Goal: Task Accomplishment & Management: Complete application form

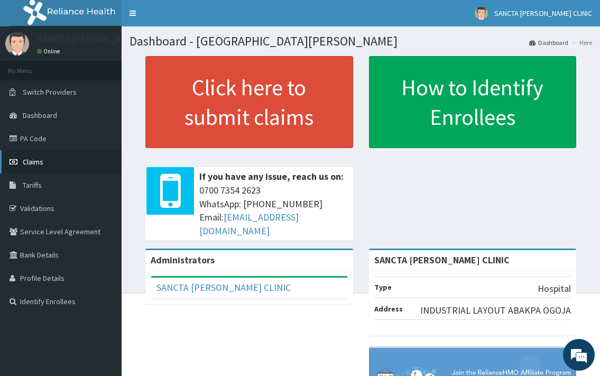
click at [27, 159] on span "Claims" at bounding box center [33, 162] width 21 height 10
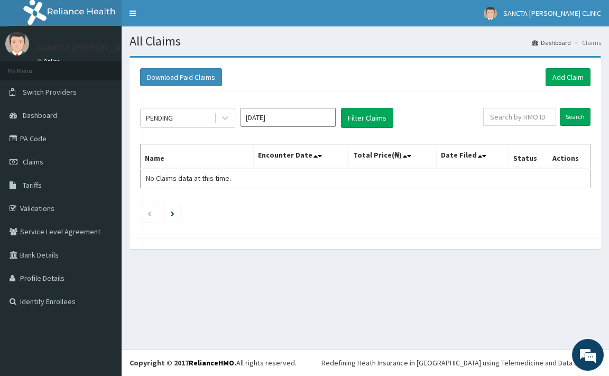
click at [306, 117] on input "[DATE]" at bounding box center [288, 117] width 95 height 19
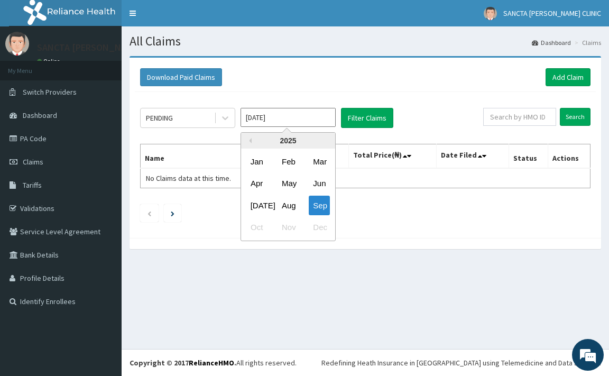
click at [305, 126] on input "[DATE]" at bounding box center [288, 117] width 95 height 19
click at [324, 119] on input "[DATE]" at bounding box center [288, 117] width 95 height 19
click at [315, 117] on input "[DATE]" at bounding box center [288, 117] width 95 height 19
click at [231, 118] on div at bounding box center [225, 117] width 19 height 19
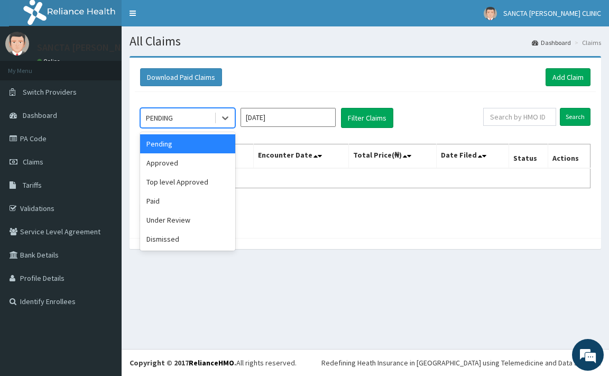
click at [312, 116] on input "[DATE]" at bounding box center [288, 117] width 95 height 19
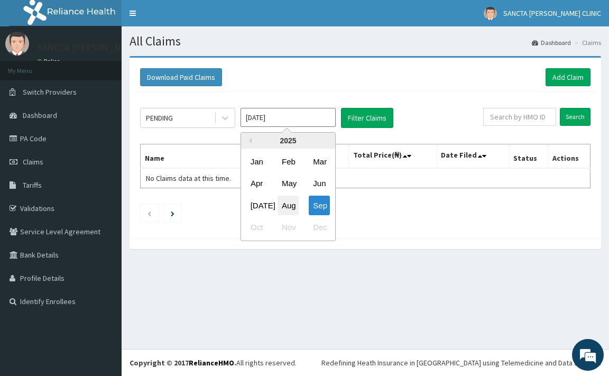
click at [281, 203] on div "Aug" at bounding box center [288, 206] width 21 height 20
type input "Aug 2025"
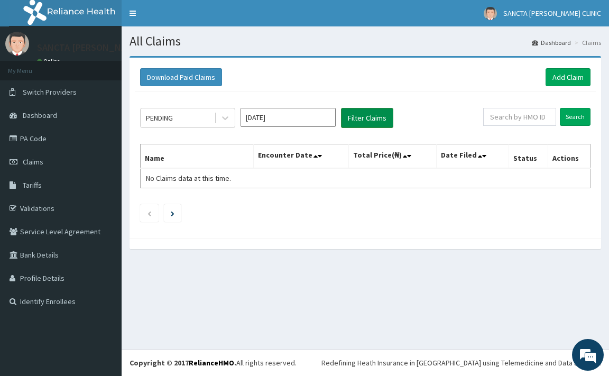
click at [378, 119] on button "Filter Claims" at bounding box center [367, 118] width 52 height 20
click at [383, 116] on button "Filter Claims" at bounding box center [367, 118] width 52 height 20
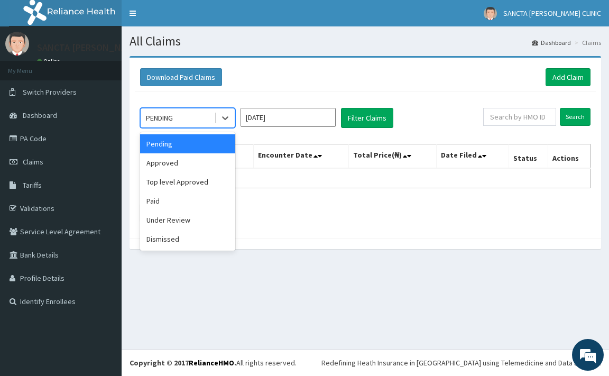
click at [207, 118] on div "PENDING" at bounding box center [177, 117] width 73 height 17
click at [170, 224] on div "Under Review" at bounding box center [187, 219] width 95 height 19
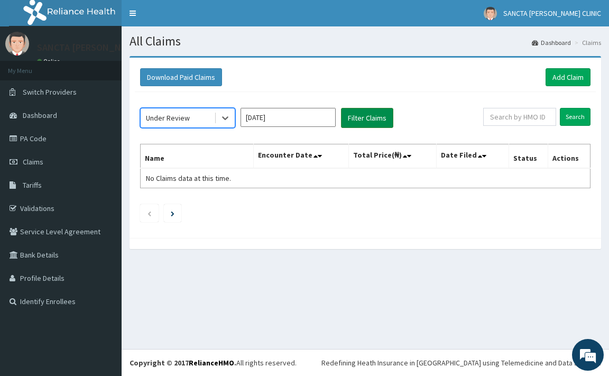
click at [360, 119] on button "Filter Claims" at bounding box center [367, 118] width 52 height 20
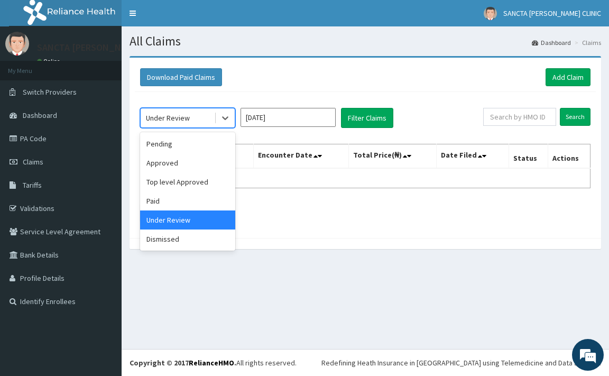
click at [194, 116] on div "Under Review" at bounding box center [177, 117] width 73 height 17
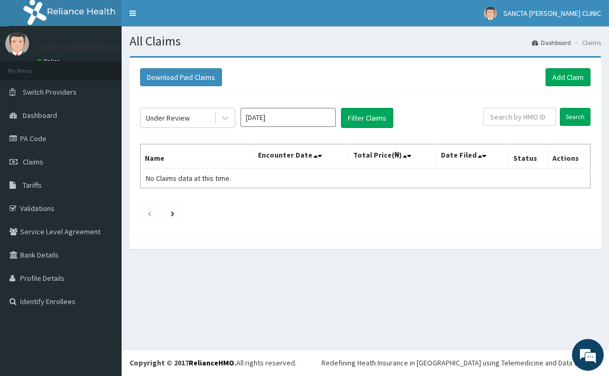
click at [213, 130] on div "Under Review Aug 2025 Filter Claims Search Name Encounter Date Total Price(₦) D…" at bounding box center [365, 162] width 461 height 141
click at [361, 123] on button "Filter Claims" at bounding box center [367, 118] width 52 height 20
click at [227, 119] on icon at bounding box center [225, 118] width 11 height 11
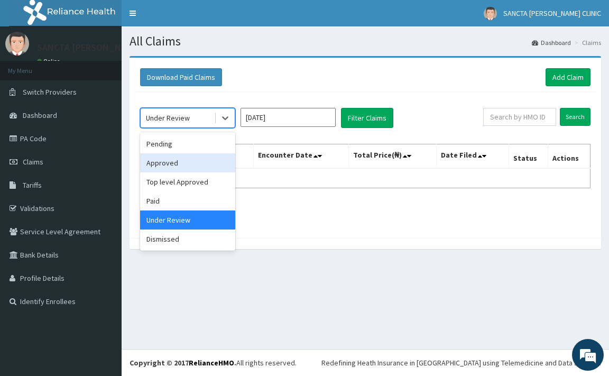
click at [203, 161] on div "Approved" at bounding box center [187, 162] width 95 height 19
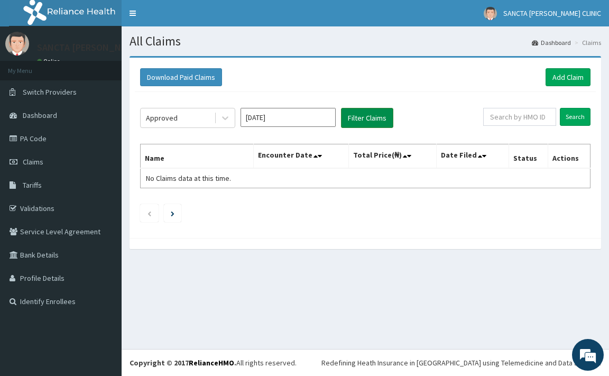
click at [360, 114] on button "Filter Claims" at bounding box center [367, 118] width 52 height 20
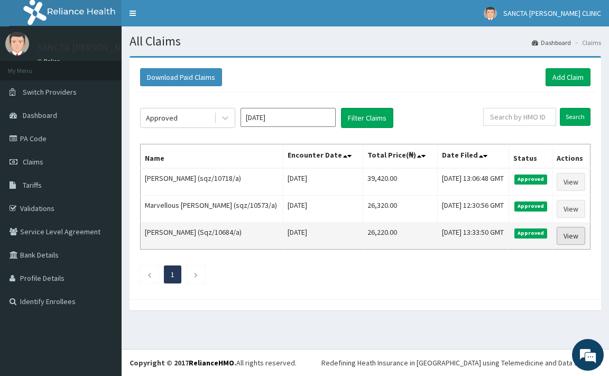
click at [576, 237] on link "View" at bounding box center [571, 236] width 29 height 18
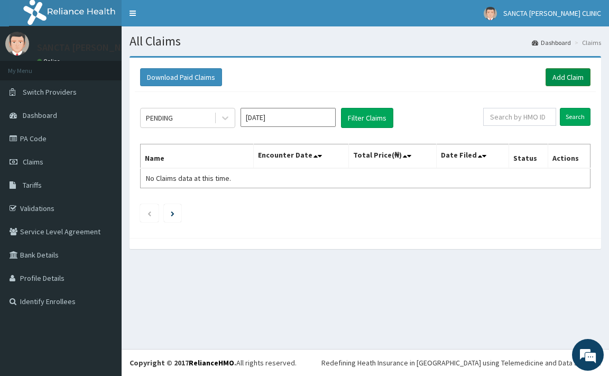
click at [577, 79] on link "Add Claim" at bounding box center [568, 77] width 45 height 18
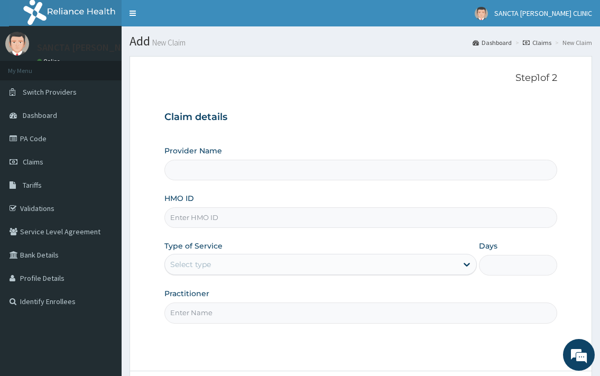
type input "SANCTA [PERSON_NAME] CLINIC"
click at [244, 225] on input "HMO ID" at bounding box center [360, 217] width 392 height 21
type input "iot/10070/a"
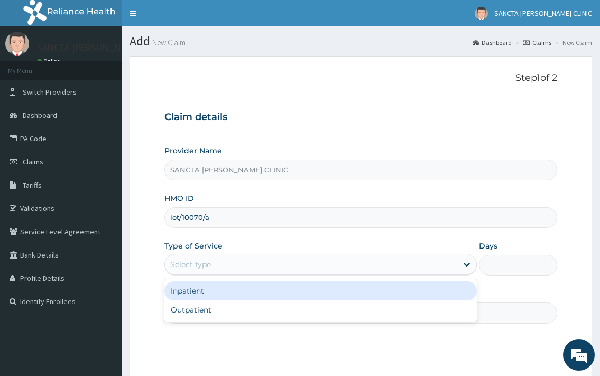
click at [240, 273] on div "Select type" at bounding box center [311, 264] width 292 height 17
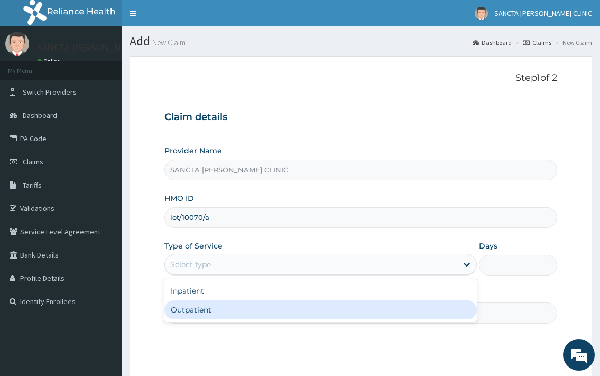
click at [225, 311] on div "Outpatient" at bounding box center [320, 309] width 312 height 19
type input "1"
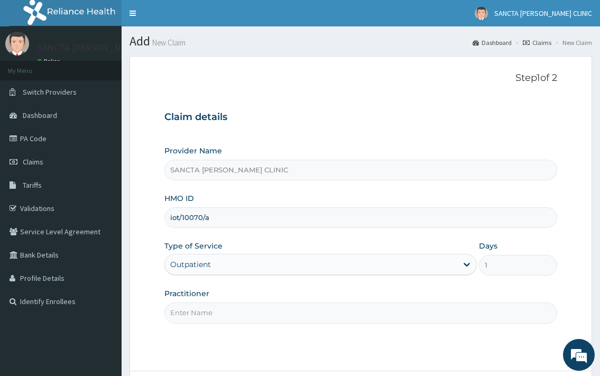
click at [225, 311] on input "Practitioner" at bounding box center [360, 312] width 392 height 21
type input "Dr. Ezigbo"
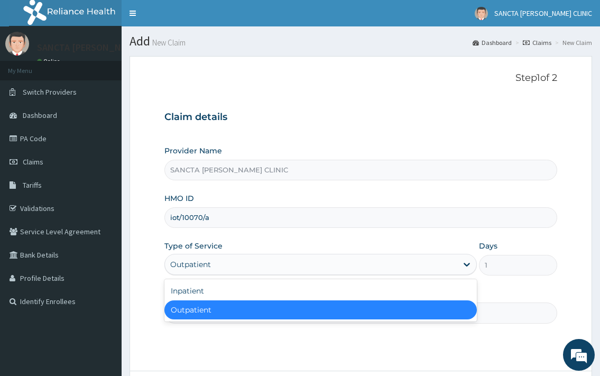
click at [296, 271] on div "Outpatient" at bounding box center [311, 264] width 292 height 17
drag, startPoint x: 296, startPoint y: 271, endPoint x: 303, endPoint y: 275, distance: 8.1
click at [303, 275] on div "Type of Service option Outpatient, selected. option Outpatient selected, 2 of 2…" at bounding box center [320, 258] width 312 height 35
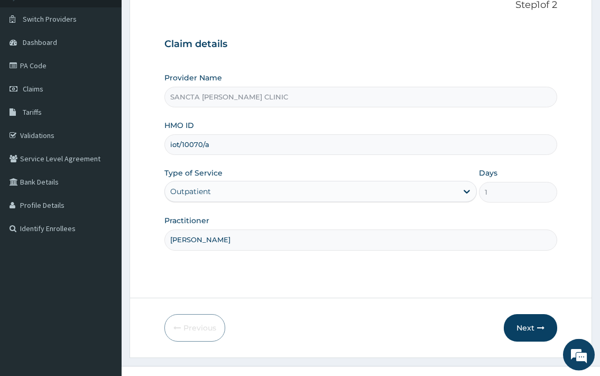
scroll to position [90, 0]
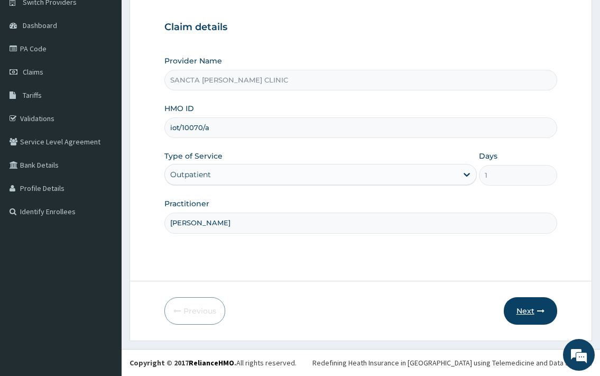
click at [529, 311] on button "Next" at bounding box center [530, 310] width 53 height 27
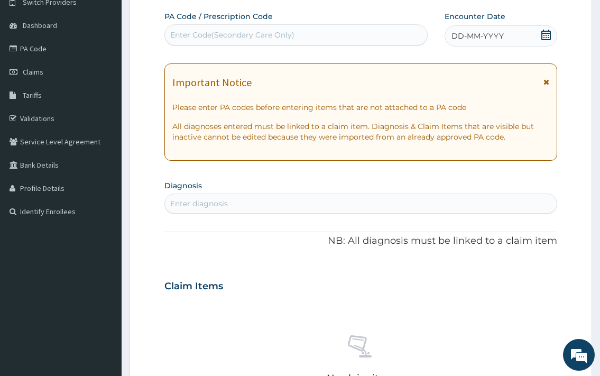
click at [548, 38] on icon at bounding box center [546, 35] width 10 height 11
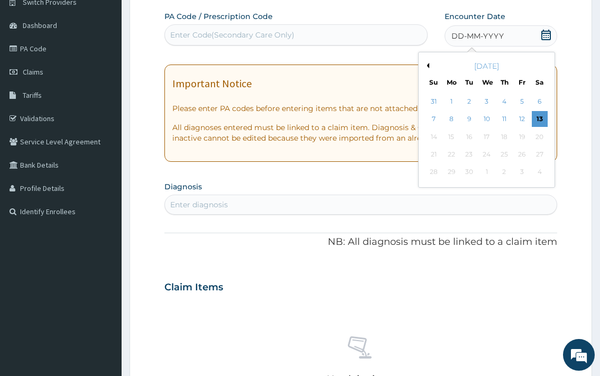
click at [430, 66] on div "September 2025" at bounding box center [486, 66] width 127 height 11
click at [429, 63] on button "Previous Month" at bounding box center [426, 65] width 5 height 5
click at [526, 155] on div "22" at bounding box center [522, 154] width 16 height 16
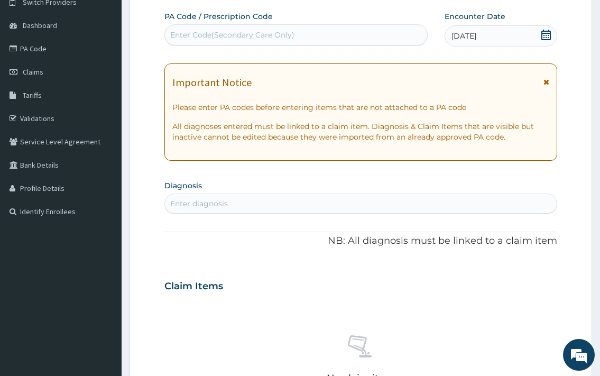
click at [546, 41] on span at bounding box center [546, 36] width 11 height 13
drag, startPoint x: 501, startPoint y: 287, endPoint x: 497, endPoint y: 259, distance: 27.8
click at [501, 284] on div "Claim Items" at bounding box center [360, 283] width 392 height 27
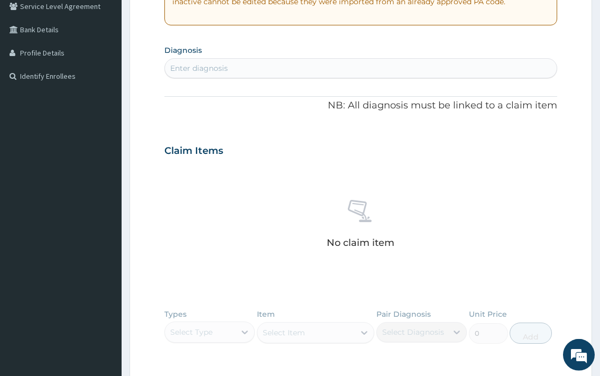
scroll to position [252, 0]
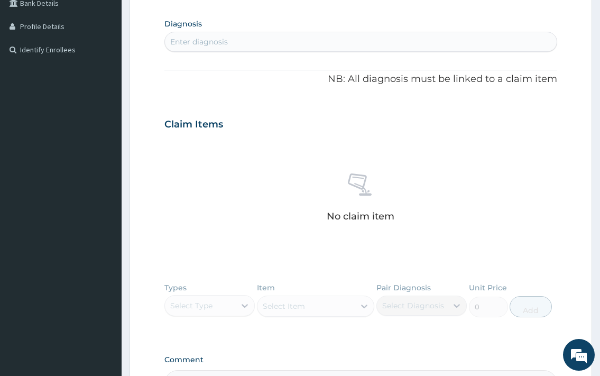
click at [214, 36] on div "Enter diagnosis" at bounding box center [360, 41] width 391 height 17
type input "pregnancy"
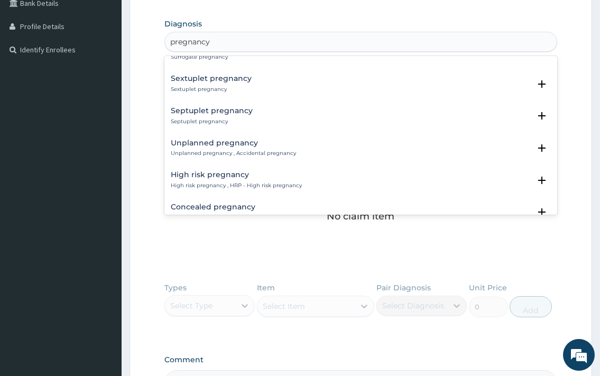
scroll to position [1495, 0]
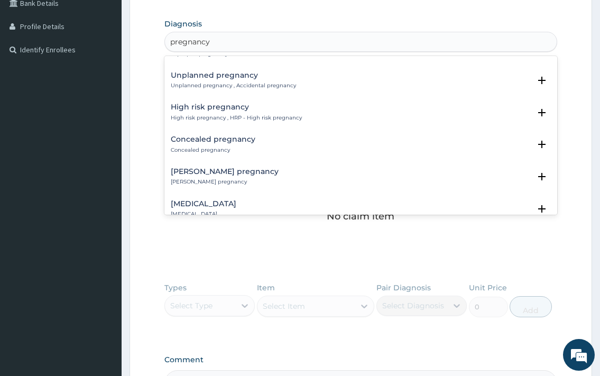
click at [233, 210] on p "Abdominal pregnancy" at bounding box center [204, 213] width 66 height 7
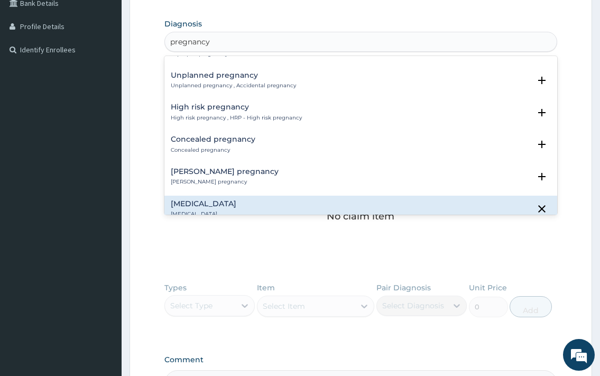
scroll to position [1562, 0]
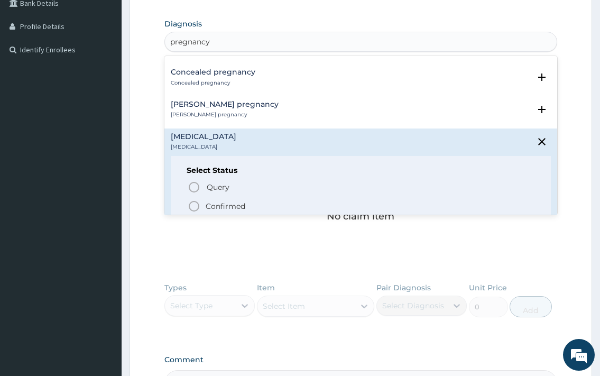
click at [192, 200] on icon "status option filled" at bounding box center [194, 206] width 13 height 13
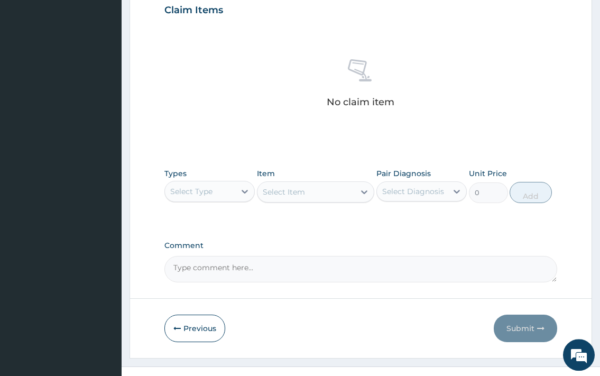
scroll to position [387, 0]
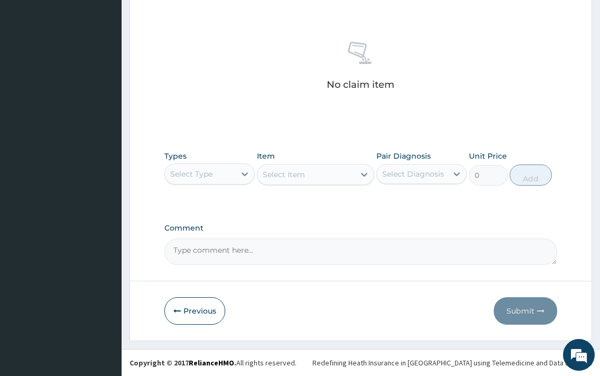
click at [229, 170] on div "Select Type" at bounding box center [200, 173] width 70 height 17
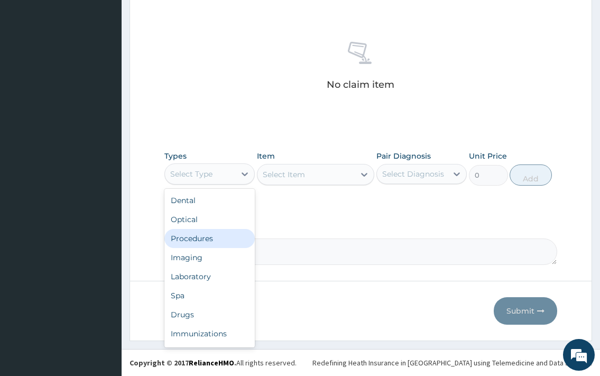
click at [210, 245] on div "Dental Optical Procedures Imaging Laboratory Spa Drugs Immunizations Others Gym" at bounding box center [209, 268] width 90 height 159
click at [215, 239] on div "Procedures" at bounding box center [209, 238] width 90 height 19
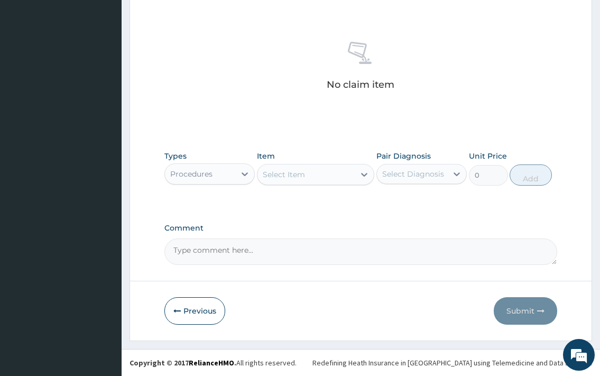
click at [349, 170] on div "Select Item" at bounding box center [306, 174] width 98 height 17
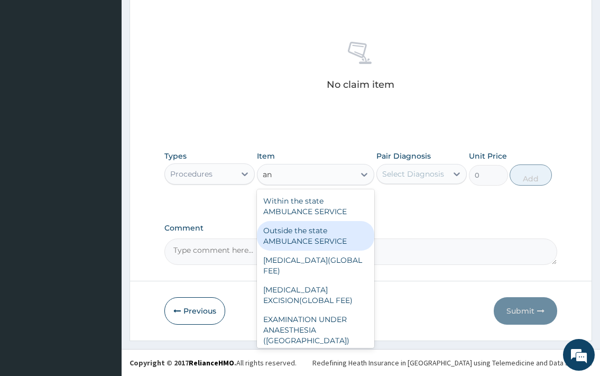
type input "a"
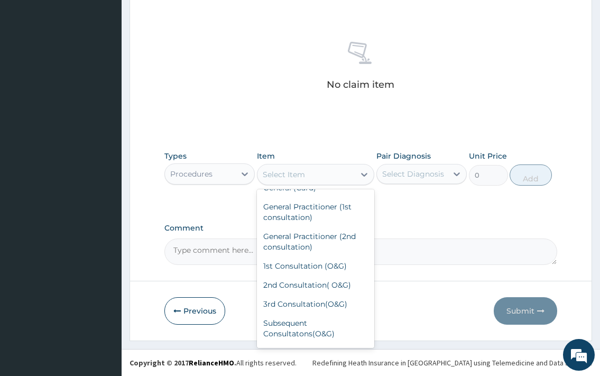
scroll to position [0, 0]
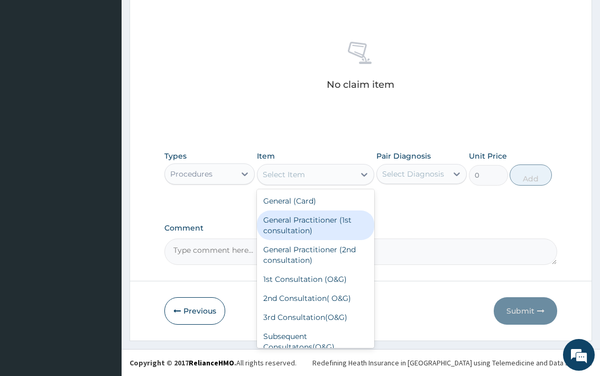
click at [346, 229] on div "General Practitioner (1st consultation)" at bounding box center [316, 225] width 118 height 30
type input "1500"
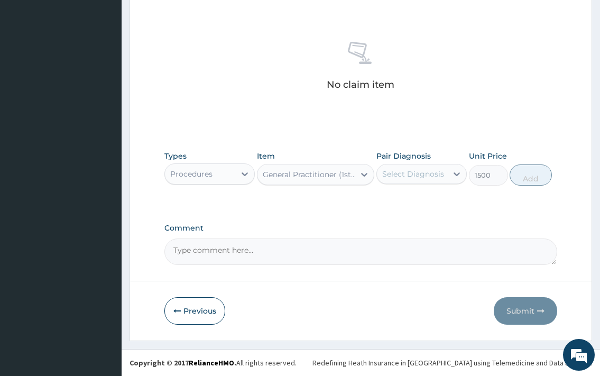
click at [415, 174] on div "Select Diagnosis" at bounding box center [413, 174] width 62 height 11
click at [413, 205] on label "Abdominal pregnancy" at bounding box center [427, 200] width 66 height 11
checkbox input "true"
click at [522, 179] on button "Add" at bounding box center [531, 174] width 42 height 21
type input "0"
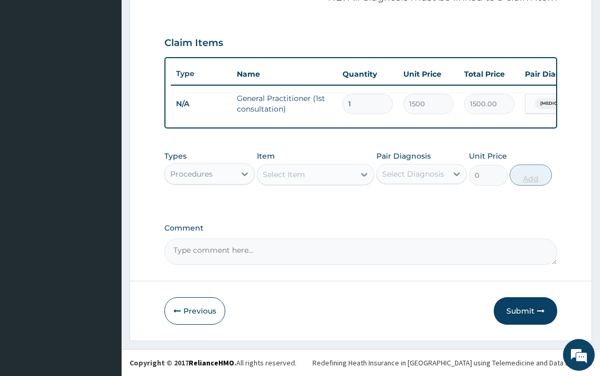
scroll to position [345, 0]
click at [327, 174] on div "Select Item" at bounding box center [306, 174] width 98 height 17
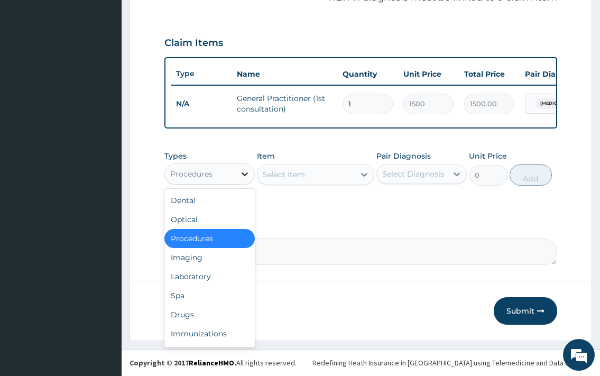
click at [237, 178] on div at bounding box center [244, 173] width 19 height 19
click at [224, 277] on div "Laboratory" at bounding box center [209, 276] width 90 height 19
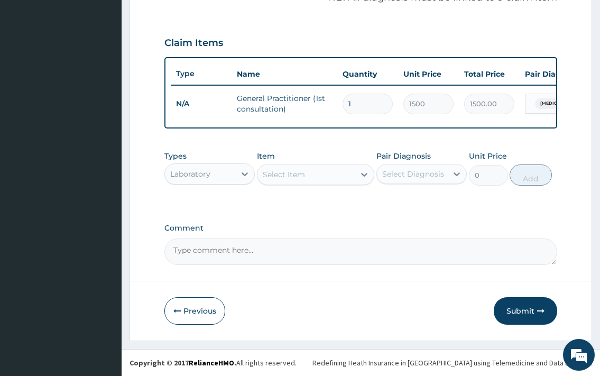
click at [296, 178] on div "Select Item" at bounding box center [284, 174] width 42 height 11
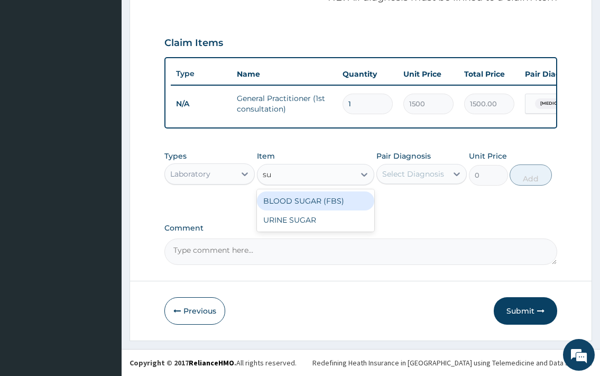
type input "sug"
click at [330, 210] on div "BLOOD SUGAR (FBS)" at bounding box center [316, 200] width 118 height 19
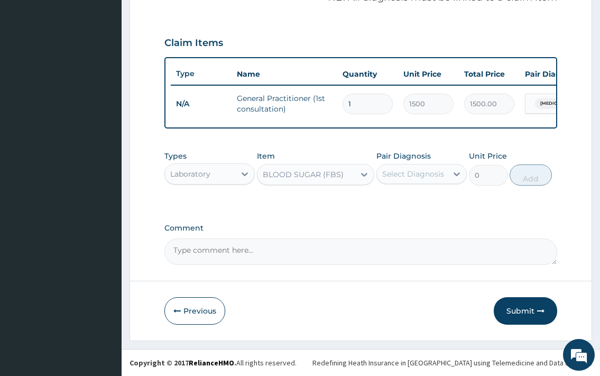
type input "700"
click at [433, 173] on div "Select Diagnosis" at bounding box center [413, 174] width 62 height 11
click at [402, 205] on label "Abdominal pregnancy" at bounding box center [427, 200] width 66 height 11
checkbox input "true"
click at [522, 177] on button "Add" at bounding box center [531, 174] width 42 height 21
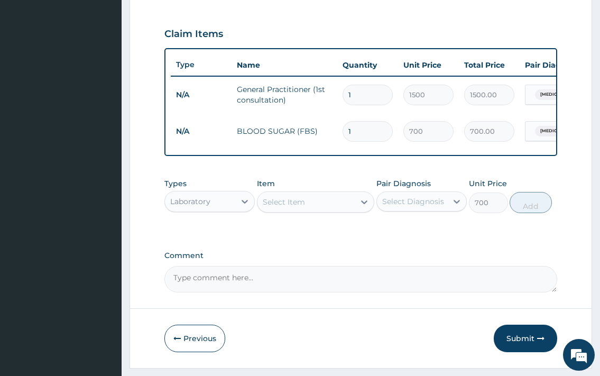
type input "0"
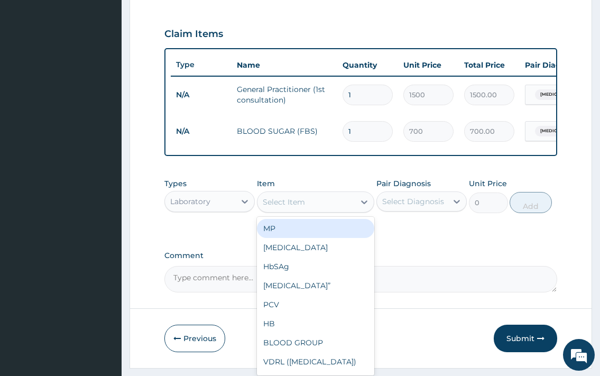
click at [279, 207] on div "Select Item" at bounding box center [284, 202] width 42 height 11
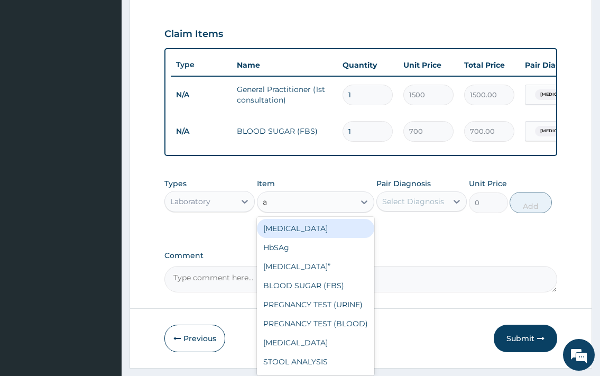
type input "al"
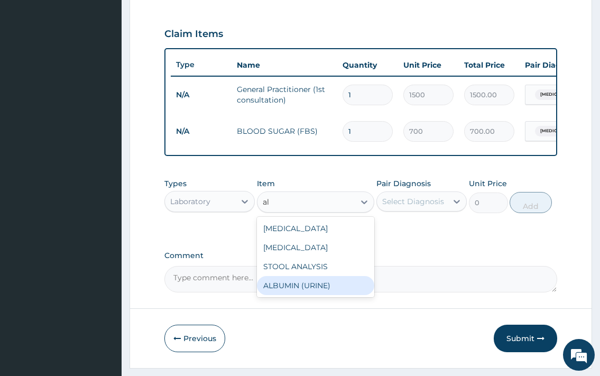
click at [303, 295] on div "ALBUMIN (URINE)" at bounding box center [316, 285] width 118 height 19
type input "500"
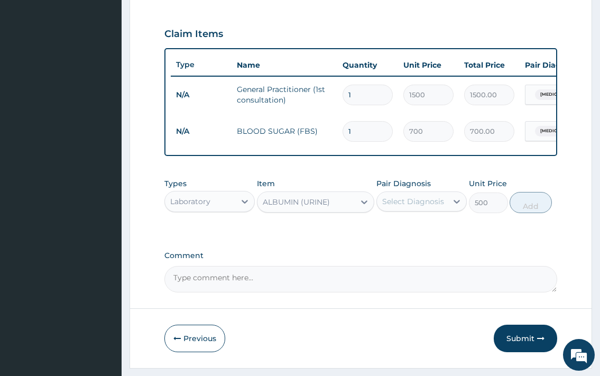
click at [425, 207] on div "Select Diagnosis" at bounding box center [413, 201] width 62 height 11
click at [418, 233] on label "Abdominal pregnancy" at bounding box center [427, 227] width 66 height 11
checkbox input "true"
click at [525, 213] on button "Add" at bounding box center [531, 202] width 42 height 21
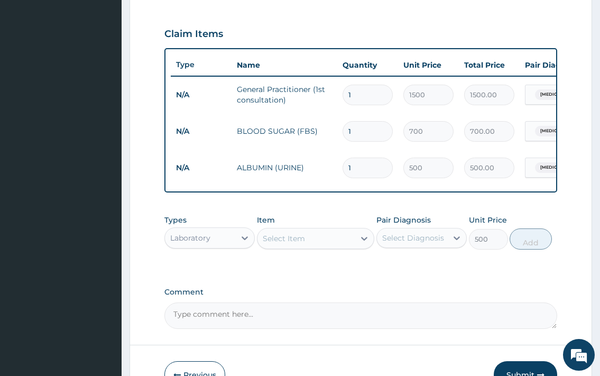
type input "0"
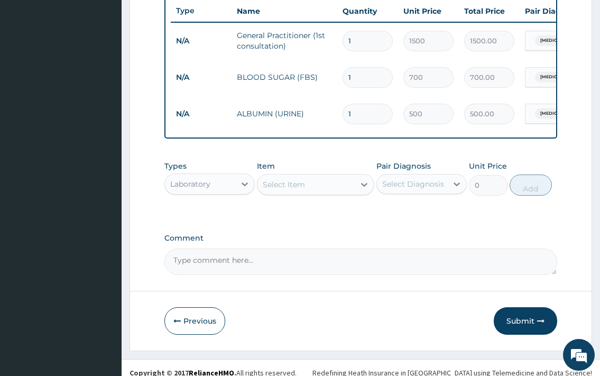
scroll to position [418, 0]
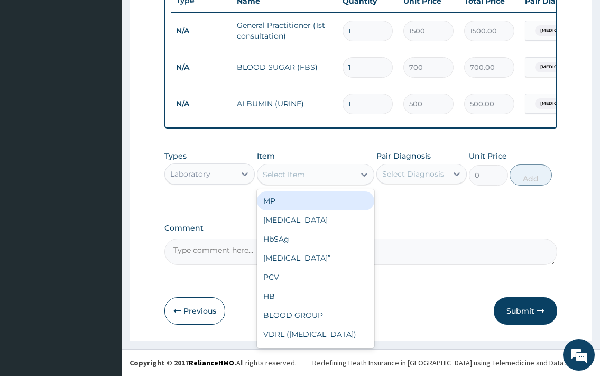
click at [319, 172] on div "Select Item" at bounding box center [306, 174] width 98 height 17
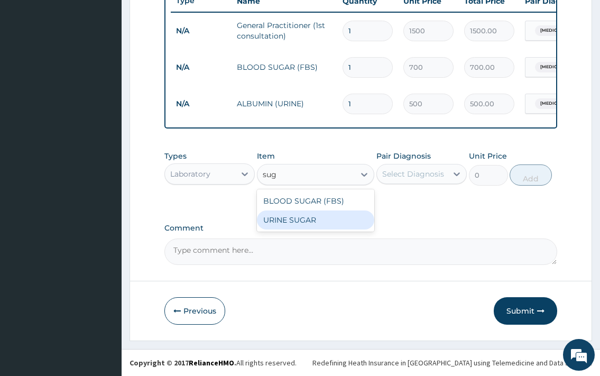
type input "sug"
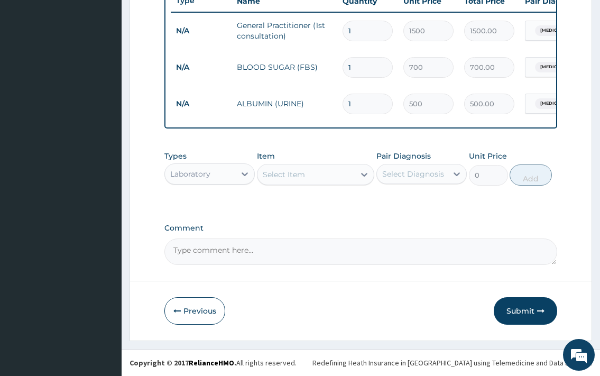
click at [314, 178] on div "Select Item" at bounding box center [306, 174] width 98 height 17
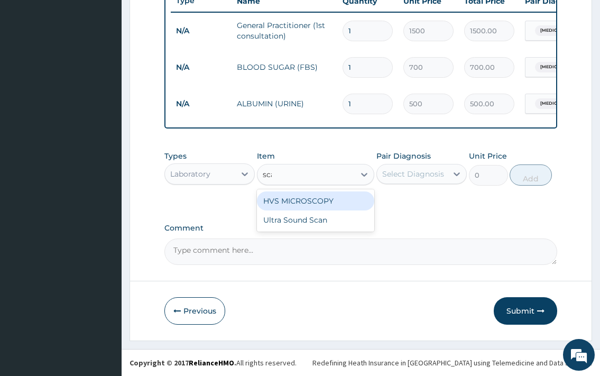
type input "scan"
drag, startPoint x: 316, startPoint y: 200, endPoint x: 392, endPoint y: 180, distance: 78.9
click at [317, 200] on div "Ultra Sound Scan" at bounding box center [316, 200] width 118 height 19
type input "3500"
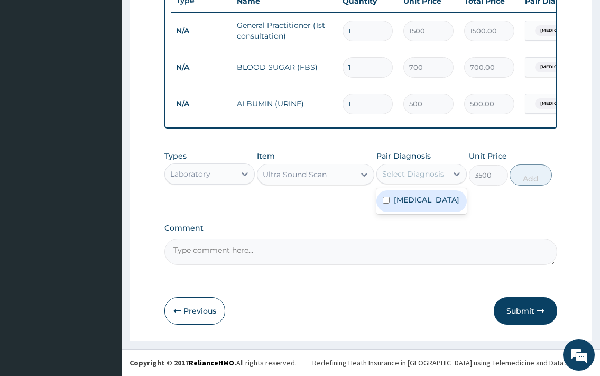
click at [438, 165] on div "Select Diagnosis" at bounding box center [421, 174] width 90 height 20
drag, startPoint x: 432, startPoint y: 211, endPoint x: 510, endPoint y: 182, distance: 83.0
click at [437, 205] on label "Abdominal pregnancy" at bounding box center [427, 200] width 66 height 11
checkbox input "true"
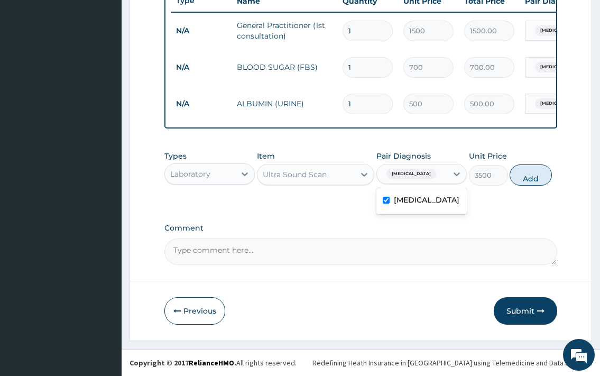
drag, startPoint x: 519, startPoint y: 177, endPoint x: 505, endPoint y: 169, distance: 15.7
click at [518, 174] on button "Add" at bounding box center [531, 174] width 42 height 21
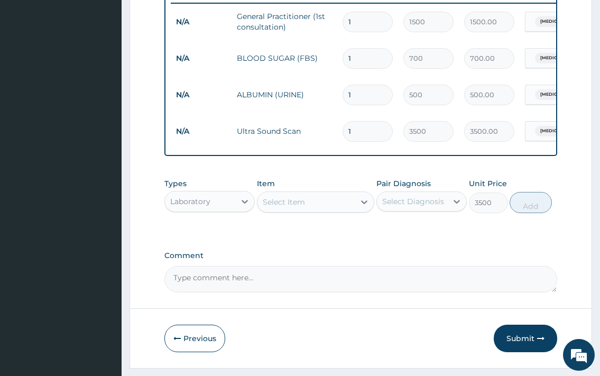
type input "0"
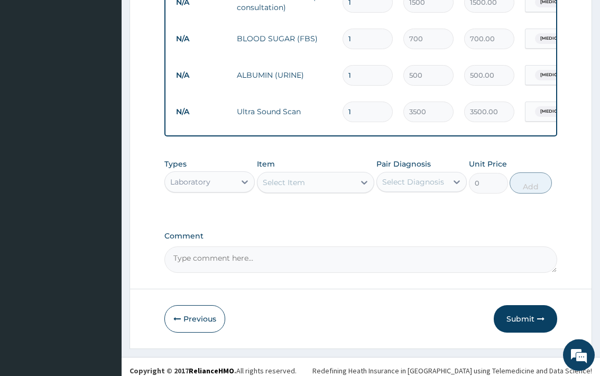
scroll to position [455, 0]
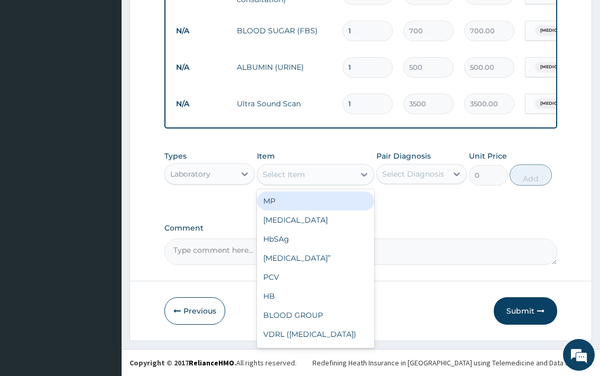
click at [288, 172] on div "Select Item" at bounding box center [284, 174] width 42 height 11
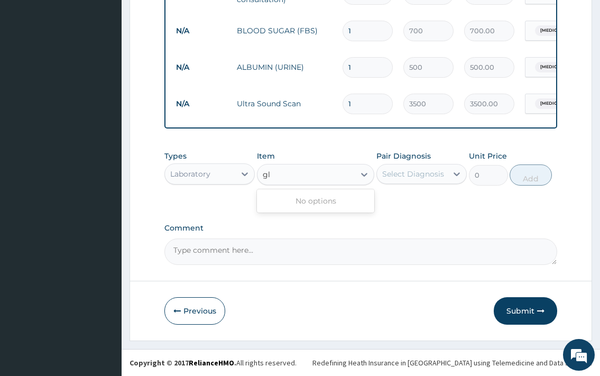
type input "g"
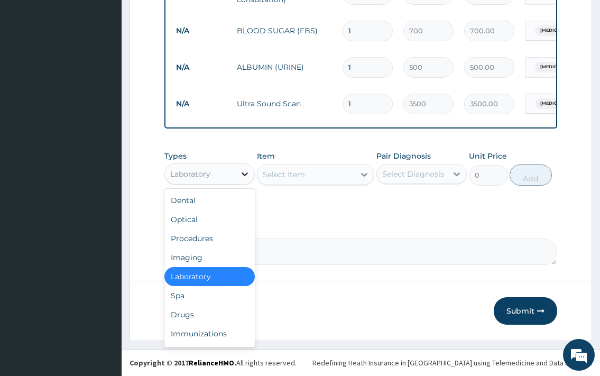
click at [240, 176] on icon at bounding box center [245, 174] width 11 height 11
click at [211, 315] on div "Drugs" at bounding box center [209, 314] width 90 height 19
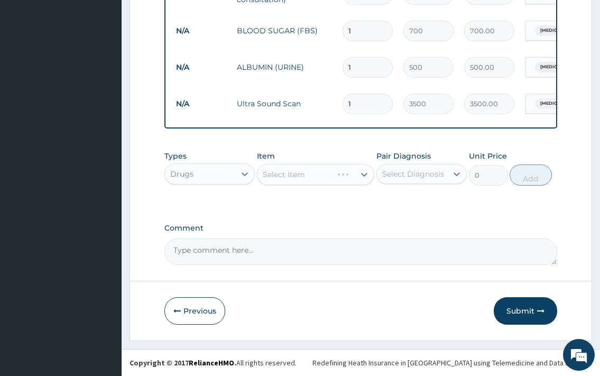
click at [350, 177] on div "Select Item" at bounding box center [316, 174] width 118 height 21
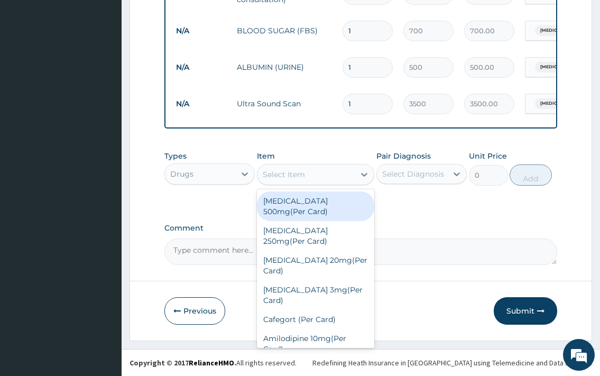
click at [348, 177] on div "Select Item" at bounding box center [306, 174] width 98 height 17
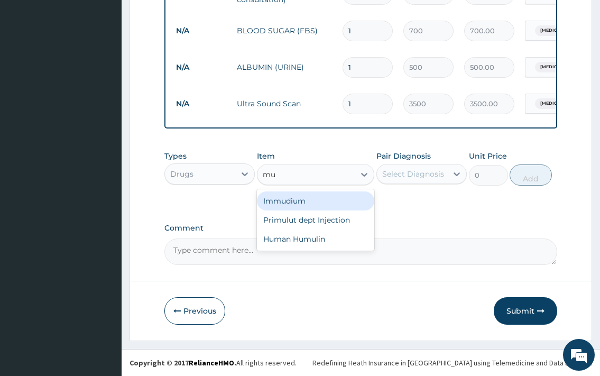
type input "m"
type input "vit"
click at [333, 198] on div "M/Vite" at bounding box center [316, 200] width 118 height 19
type input "10"
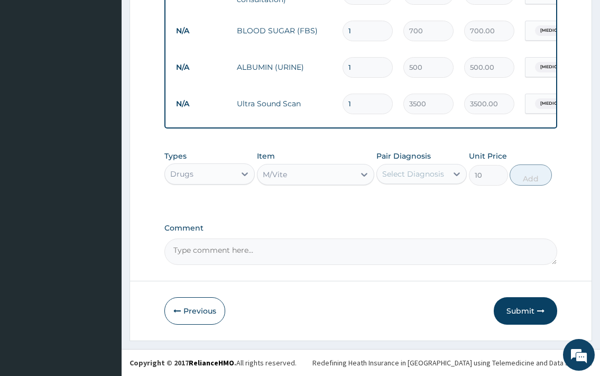
click at [399, 174] on div "Select Diagnosis" at bounding box center [413, 174] width 62 height 11
click at [427, 205] on label "Abdominal pregnancy" at bounding box center [427, 200] width 66 height 11
checkbox input "true"
click at [513, 177] on button "Add" at bounding box center [531, 174] width 42 height 21
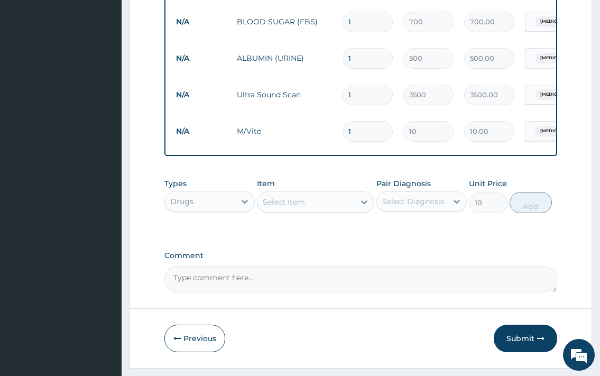
type input "0"
type input "0.00"
type input "2"
type input "20.00"
type input "21"
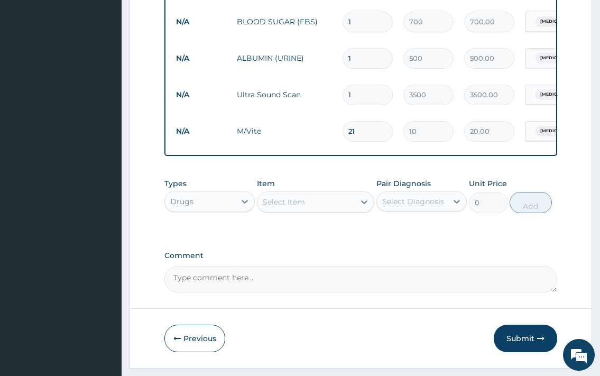
type input "210.00"
type input "21"
click at [338, 210] on div "Select Item" at bounding box center [306, 202] width 98 height 17
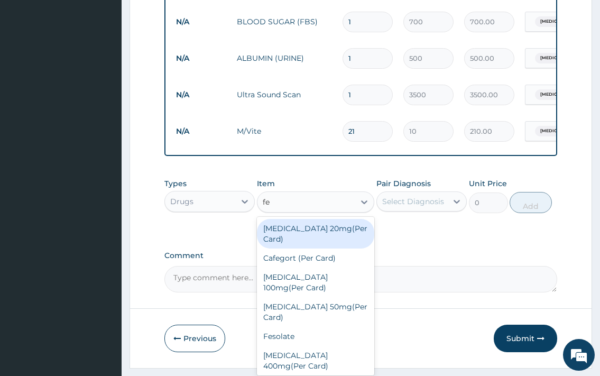
type input "fes"
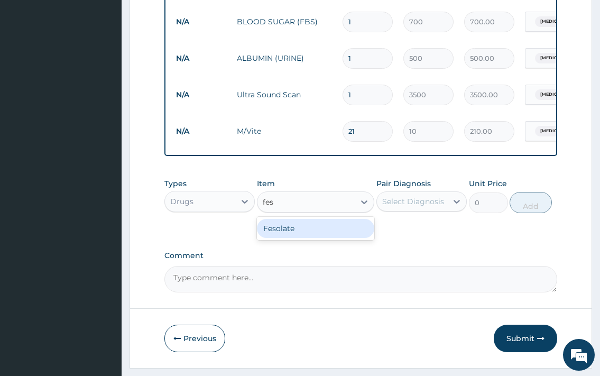
click at [334, 238] on div "Fesolate" at bounding box center [316, 228] width 118 height 19
type input "10"
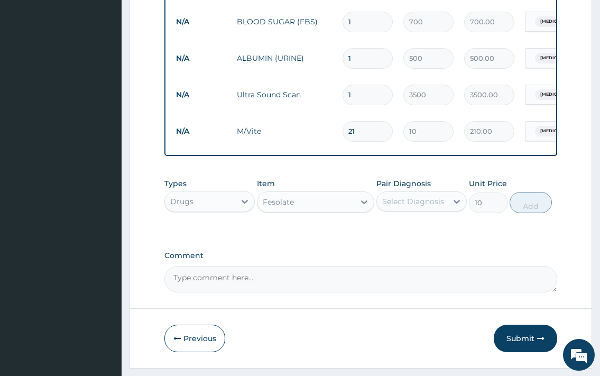
click at [400, 218] on div "Types Drugs Item Fesolate Pair Diagnosis Select Diagnosis Unit Price 10 Add" at bounding box center [360, 195] width 392 height 45
click at [435, 207] on div "Select Diagnosis" at bounding box center [413, 201] width 62 height 11
drag, startPoint x: 411, startPoint y: 241, endPoint x: 496, endPoint y: 226, distance: 86.4
click at [412, 233] on label "Abdominal pregnancy" at bounding box center [427, 227] width 66 height 11
checkbox input "true"
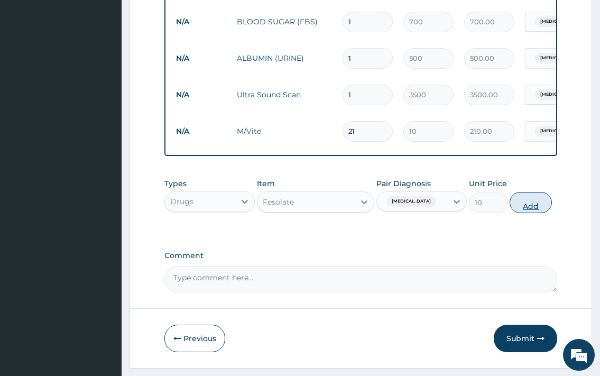
click at [542, 210] on button "Add" at bounding box center [531, 202] width 42 height 21
type input "0"
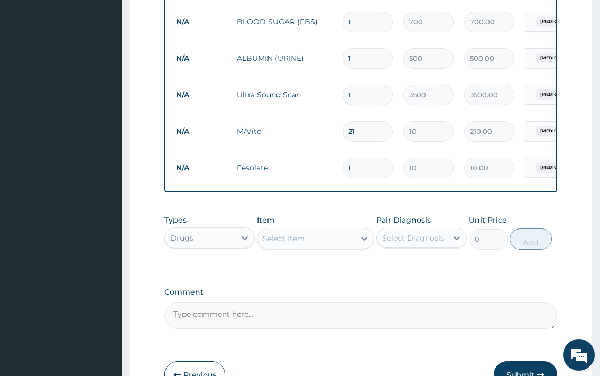
type input "21"
type input "210.00"
type input "21"
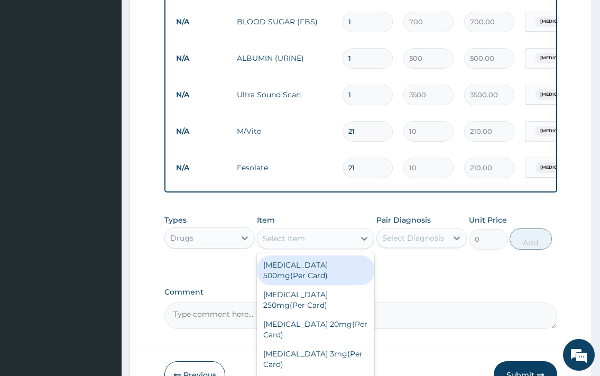
click at [331, 247] on div "Select Item" at bounding box center [306, 238] width 98 height 17
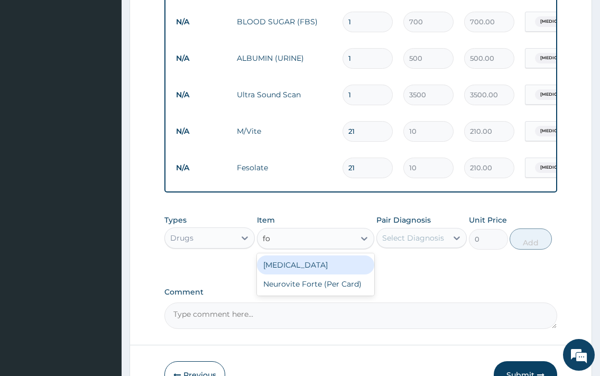
type input "fol"
click at [349, 270] on div "Folic Acid" at bounding box center [316, 264] width 118 height 19
type input "20"
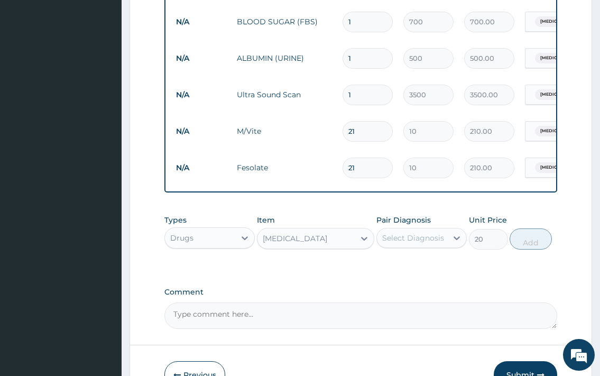
click at [436, 243] on div "Select Diagnosis" at bounding box center [413, 238] width 62 height 11
drag, startPoint x: 429, startPoint y: 271, endPoint x: 598, endPoint y: 246, distance: 171.1
click at [429, 269] on label "Abdominal pregnancy" at bounding box center [427, 264] width 66 height 11
checkbox input "true"
click at [526, 246] on button "Add" at bounding box center [531, 238] width 42 height 21
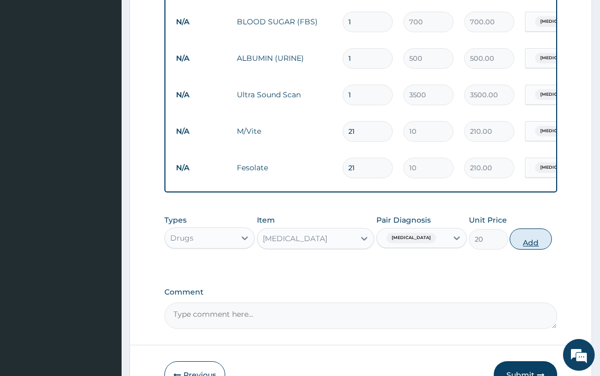
type input "0"
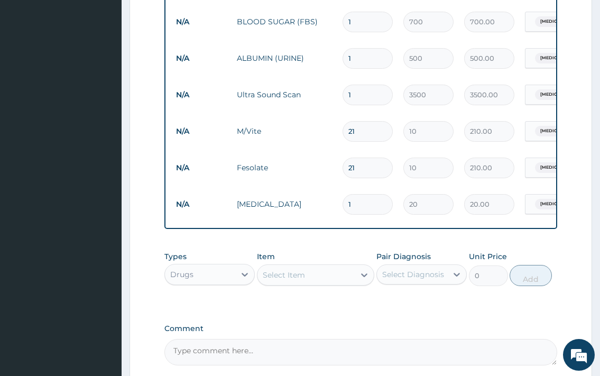
type input "14"
type input "280.00"
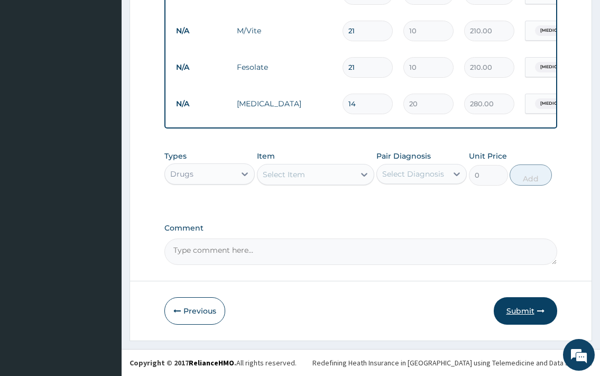
type input "14"
click at [510, 307] on button "Submit" at bounding box center [525, 310] width 63 height 27
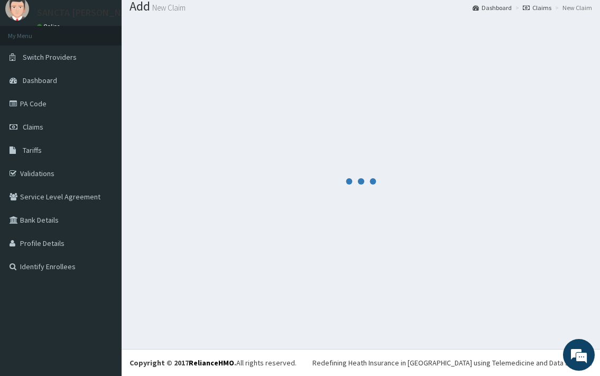
scroll to position [35, 0]
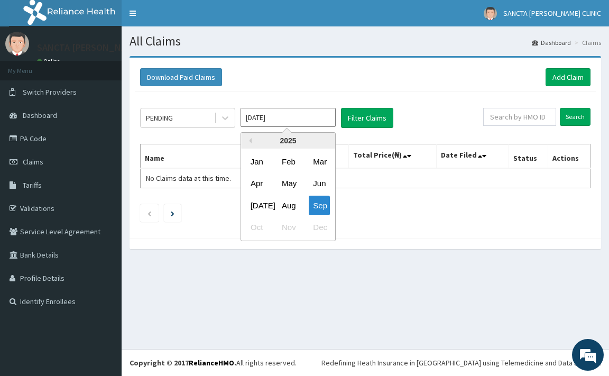
click at [280, 119] on input "[DATE]" at bounding box center [288, 117] width 95 height 19
click at [288, 205] on div "Aug" at bounding box center [288, 206] width 21 height 20
type input "[DATE]"
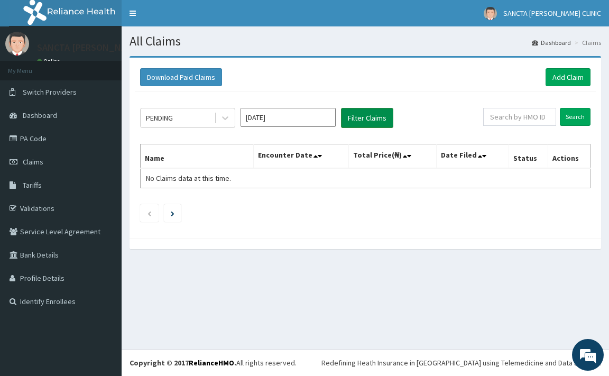
click at [376, 126] on button "Filter Claims" at bounding box center [367, 118] width 52 height 20
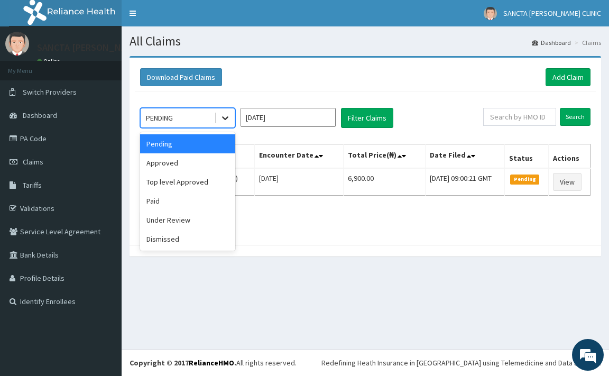
click at [216, 111] on div at bounding box center [225, 117] width 19 height 19
click at [194, 167] on div "Approved" at bounding box center [187, 162] width 95 height 19
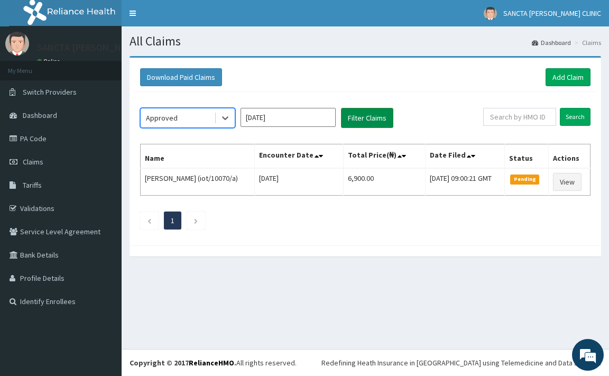
click at [379, 123] on button "Filter Claims" at bounding box center [367, 118] width 52 height 20
